Goal: Task Accomplishment & Management: Complete application form

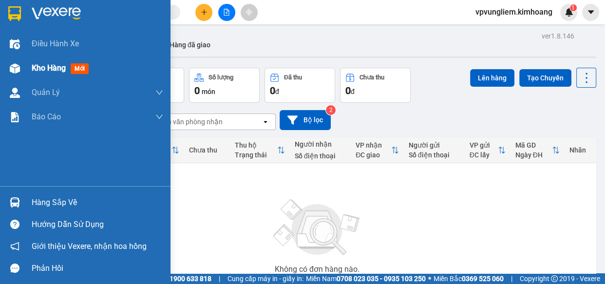
click at [57, 67] on span "Kho hàng" at bounding box center [49, 67] width 34 height 9
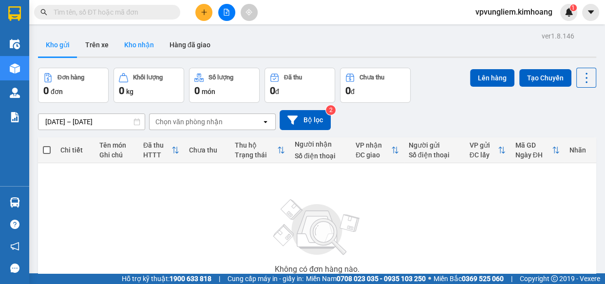
click at [153, 45] on button "Kho nhận" at bounding box center [138, 44] width 45 height 23
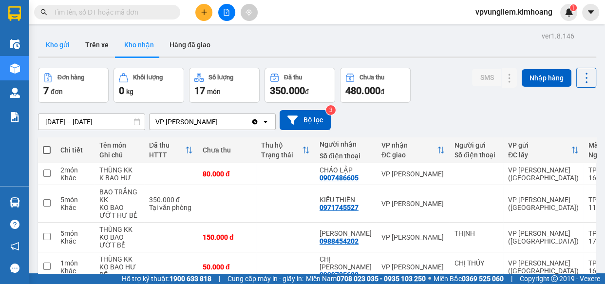
click at [51, 45] on button "Kho gửi" at bounding box center [57, 44] width 39 height 23
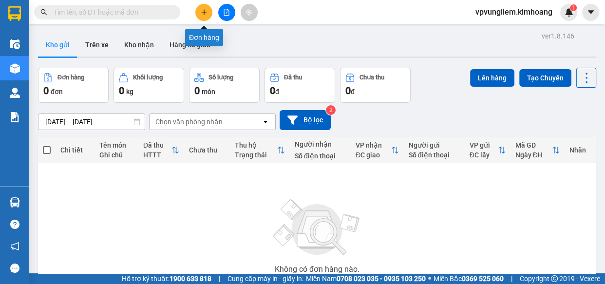
click at [204, 13] on icon "plus" at bounding box center [204, 11] width 0 height 5
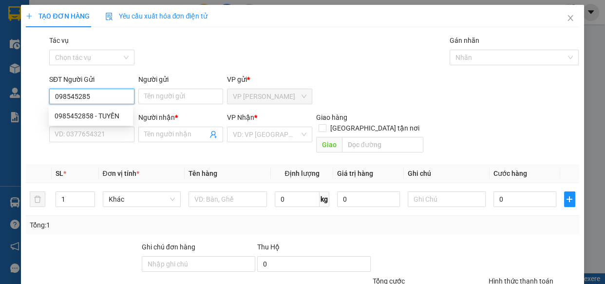
type input "0985452858"
click at [97, 112] on div "0985452858 - TUYỀN" at bounding box center [91, 116] width 73 height 11
type input "TUYỀN"
type input "0908752117"
type input "LOAN"
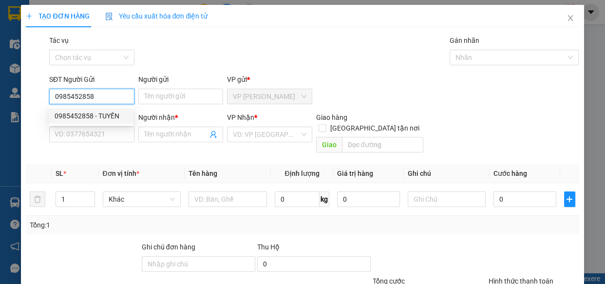
type input "Không bao đổ bể + hư"
type input "160.000"
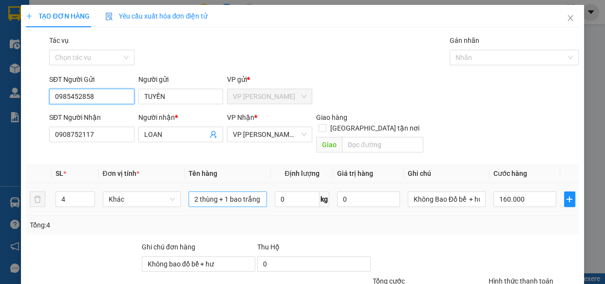
type input "0985452858"
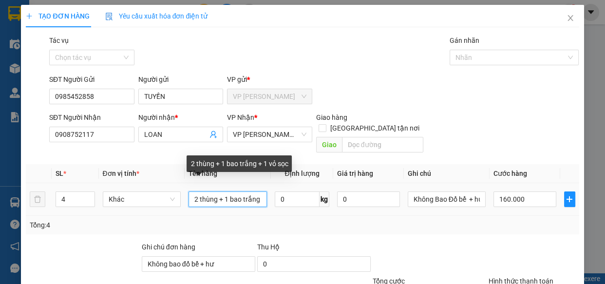
click at [258, 191] on input "2 thùng + 1 bao trắng + 1 vỏ sọc" at bounding box center [228, 199] width 78 height 16
click at [253, 191] on input "2 thù + 1 vỏ sọc" at bounding box center [228, 199] width 78 height 16
type input "2"
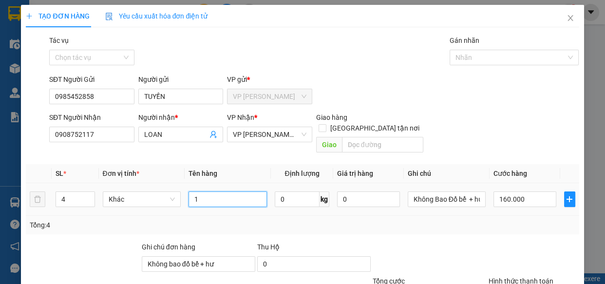
click at [217, 191] on input "1" at bounding box center [228, 199] width 78 height 16
type input "1 BAO TRANG"
click at [504, 191] on input "160.000" at bounding box center [524, 199] width 63 height 16
type input "0"
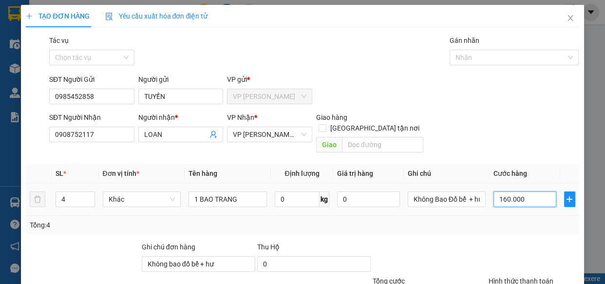
type input "0"
click at [493, 191] on input "0" at bounding box center [524, 199] width 63 height 16
type input "50"
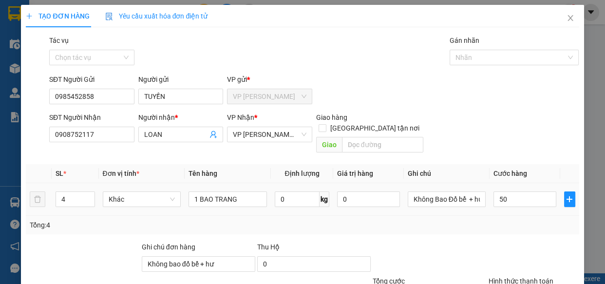
type input "50.000"
click at [569, 191] on td at bounding box center [569, 199] width 19 height 33
click at [75, 192] on input "4" at bounding box center [75, 199] width 38 height 15
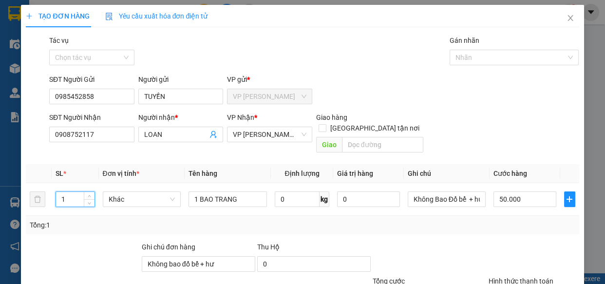
scroll to position [76, 0]
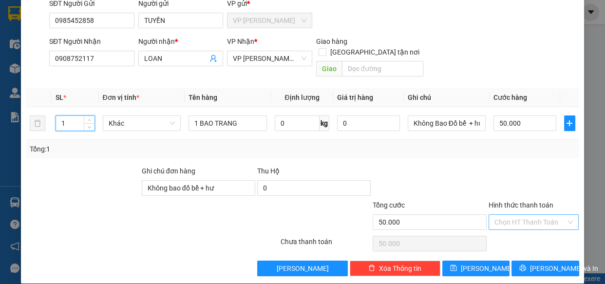
type input "1"
click at [555, 215] on input "Hình thức thanh toán" at bounding box center [530, 222] width 72 height 15
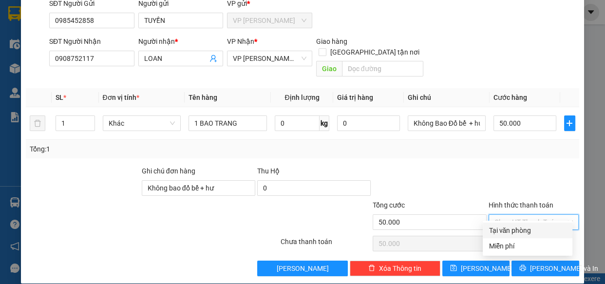
click at [556, 233] on div "Tại văn phòng" at bounding box center [528, 230] width 78 height 11
type input "0"
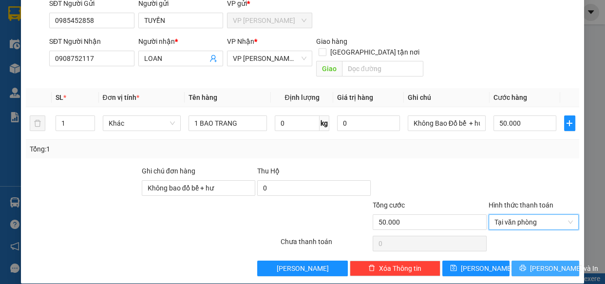
click at [525, 265] on icon "printer" at bounding box center [523, 268] width 6 height 6
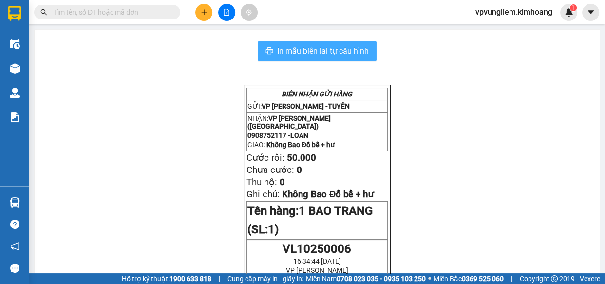
click at [343, 52] on span "In mẫu biên lai tự cấu hình" at bounding box center [323, 51] width 92 height 12
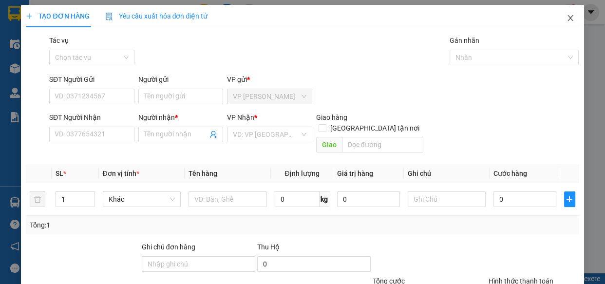
click at [567, 19] on icon "close" at bounding box center [571, 18] width 8 height 8
